Goal: Information Seeking & Learning: Check status

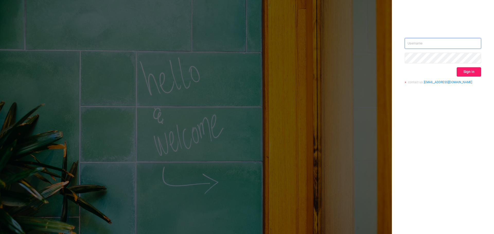
type input "[EMAIL_ADDRESS][DOMAIN_NAME]"
click at [471, 70] on button "Sign in" at bounding box center [469, 71] width 24 height 9
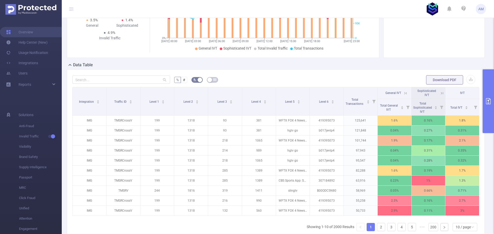
scroll to position [77, 0]
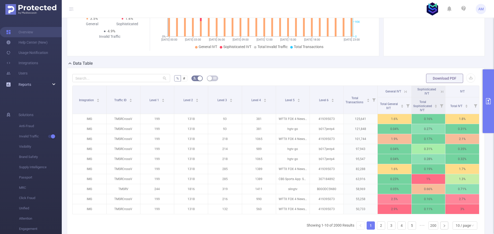
click at [43, 83] on div "Reports" at bounding box center [31, 85] width 62 height 10
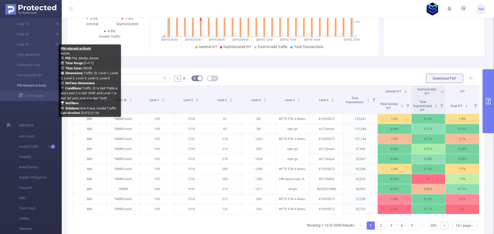
click at [41, 85] on link "PM relavant activaty" at bounding box center [32, 86] width 45 height 10
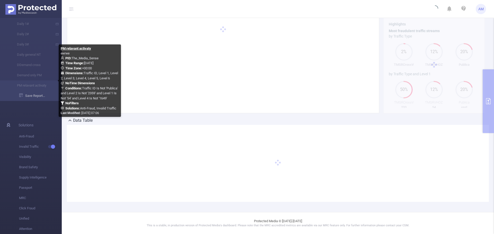
scroll to position [30, 0]
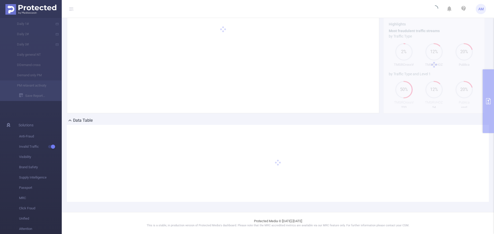
type input "2025-10-04 00:00"
type input "2025-10-04 23:59"
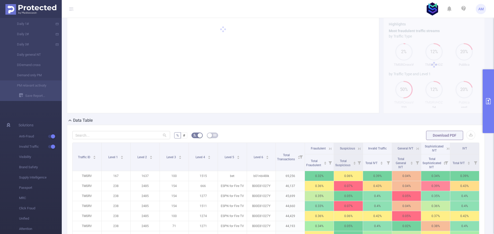
scroll to position [87, 0]
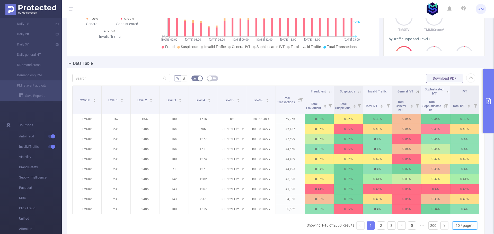
click at [465, 230] on div "10 / page" at bounding box center [463, 226] width 15 height 8
click at [461, 219] on li "50 / page" at bounding box center [461, 220] width 25 height 8
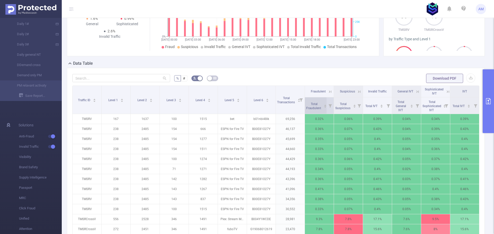
click at [315, 106] on span "Total Fraudulent" at bounding box center [314, 105] width 16 height 9
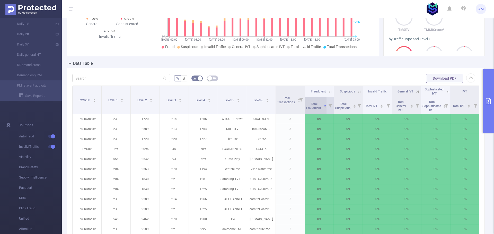
click at [315, 106] on span "Total Fraudulent" at bounding box center [314, 105] width 16 height 9
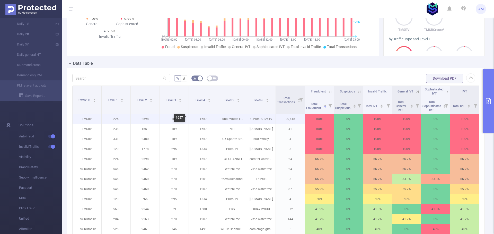
click at [200, 119] on p "1657" at bounding box center [203, 119] width 29 height 10
copy p "1657"
drag, startPoint x: 219, startPoint y: 119, endPoint x: 243, endPoint y: 119, distance: 24.7
click at [243, 119] on p "Fubo: Watch Live TV & Sports" at bounding box center [232, 119] width 29 height 10
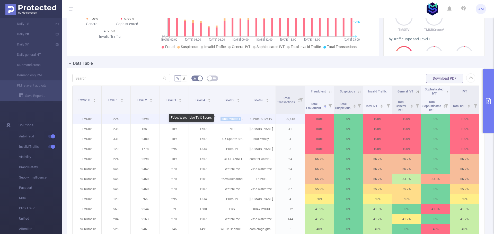
copy p "Fubo: Watch Live"
drag, startPoint x: 232, startPoint y: 120, endPoint x: 229, endPoint y: 120, distance: 3.3
click at [232, 120] on p "Fubo: Watch Live TV & Sports" at bounding box center [232, 119] width 29 height 10
click at [254, 117] on p "G19068012619" at bounding box center [261, 119] width 29 height 10
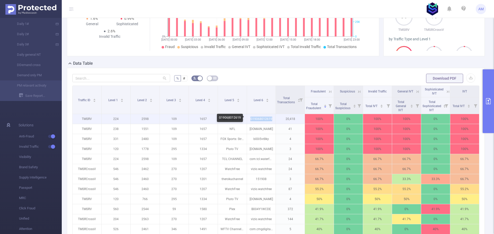
copy p "G19068012619"
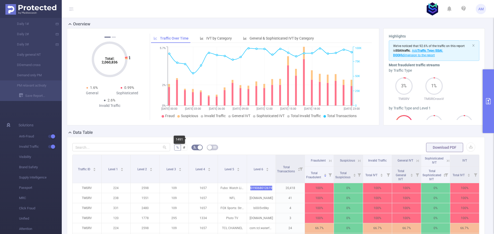
scroll to position [10, 0]
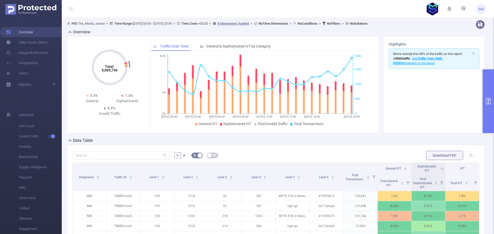
click at [33, 30] on link "Overview" at bounding box center [19, 32] width 27 height 10
click at [489, 80] on button "primary" at bounding box center [488, 101] width 11 height 64
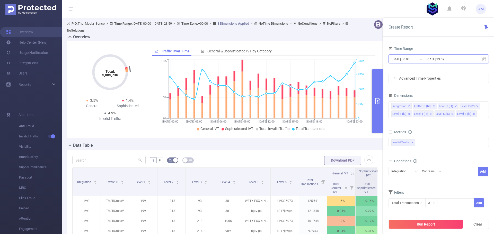
click at [409, 60] on input "[DATE] 00:00" at bounding box center [412, 59] width 42 height 7
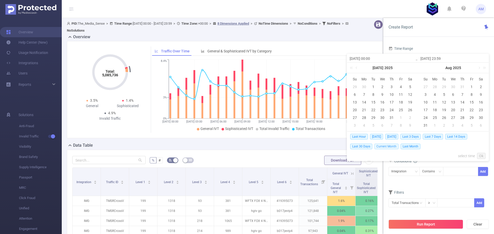
click at [392, 147] on span "Current Month" at bounding box center [386, 147] width 24 height 6
type input "[DATE] 00:00"
type input "[DATE] 06:59"
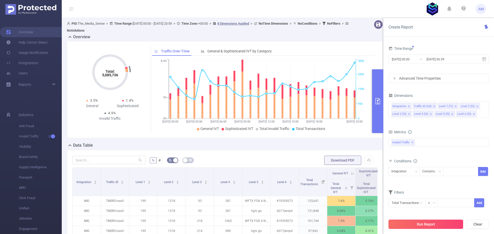
click at [433, 226] on button "Run Report" at bounding box center [426, 224] width 75 height 9
